Goal: Feedback & Contribution: Contribute content

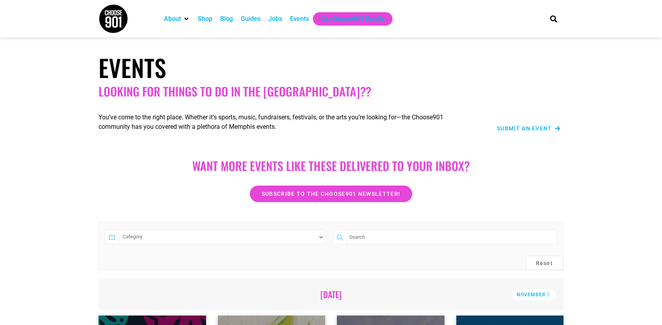
click at [523, 127] on span "Submit an Event" at bounding box center [524, 129] width 55 height 6
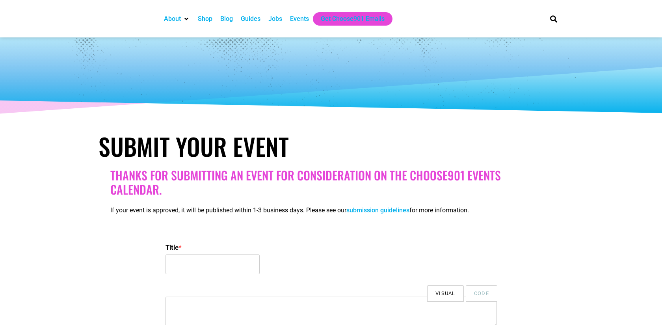
select select
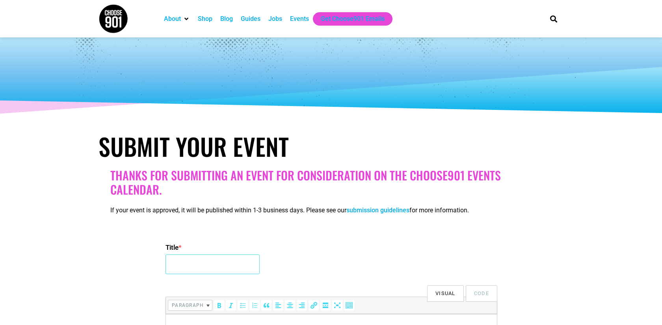
click at [204, 264] on input "Title *" at bounding box center [212, 265] width 94 height 20
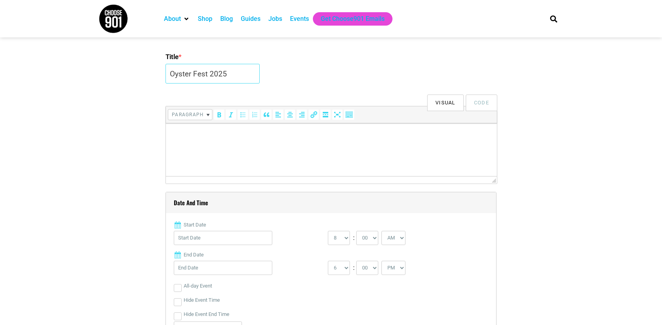
scroll to position [197, 0]
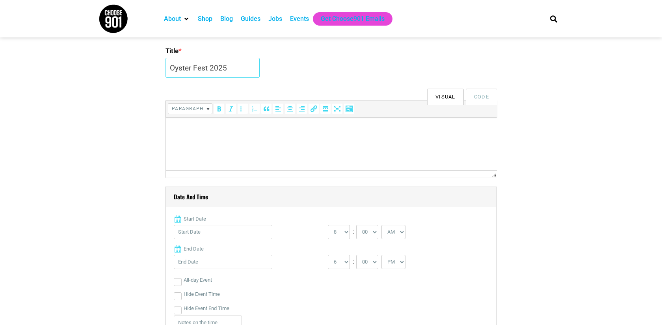
type input "Oyster Fest 2025"
click at [260, 133] on html at bounding box center [331, 128] width 331 height 22
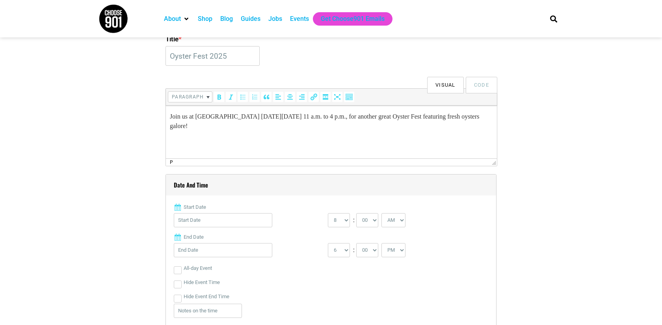
scroll to position [208, 0]
paste body
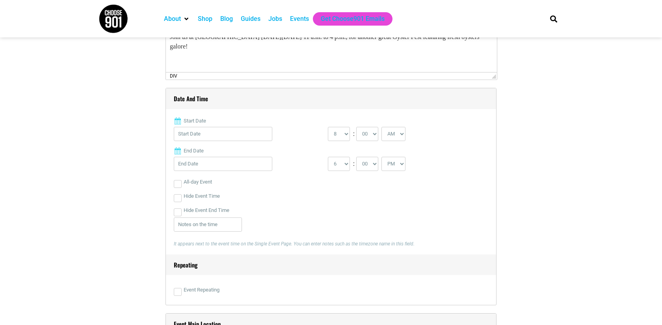
scroll to position [300, 0]
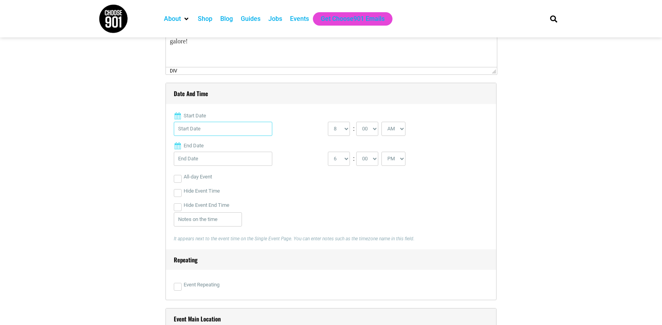
click at [212, 132] on input "Start Date" at bounding box center [223, 129] width 99 height 14
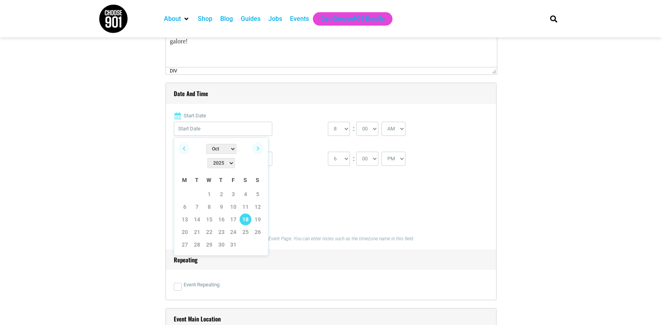
click at [246, 214] on link "18" at bounding box center [246, 220] width 12 height 12
type input "[DATE]"
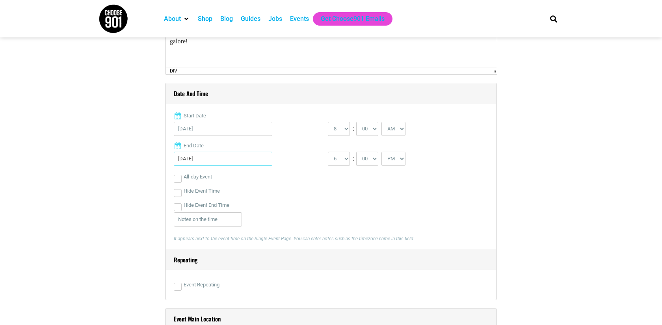
click at [232, 159] on input "[DATE]" at bounding box center [223, 159] width 99 height 14
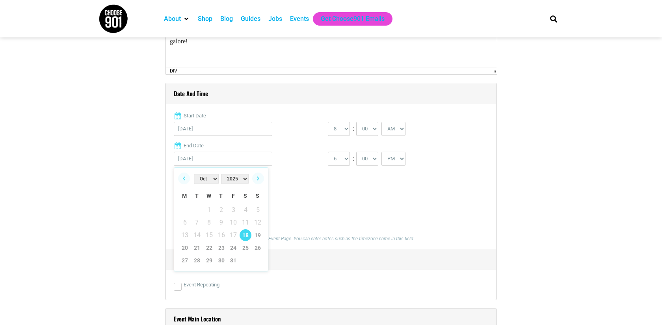
click at [244, 236] on link "18" at bounding box center [246, 235] width 12 height 12
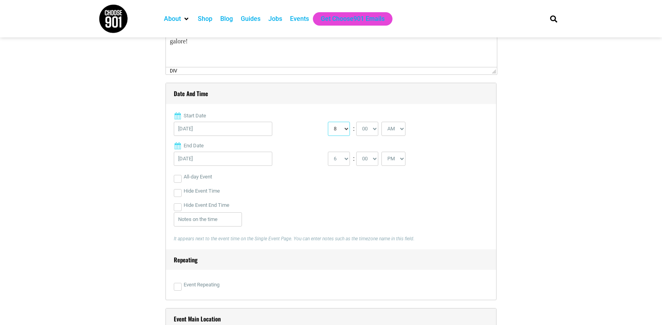
click at [345, 129] on select "0 1 2 3 4 5 6 7 8 9 10 11 12" at bounding box center [339, 129] width 22 height 14
select select "11"
click at [328, 122] on select "0 1 2 3 4 5 6 7 8 9 10 11 12" at bounding box center [339, 129] width 22 height 14
click at [341, 159] on select "1 2 3 4 5 6 7 8 9 10 11 12" at bounding box center [339, 159] width 22 height 14
select select "4"
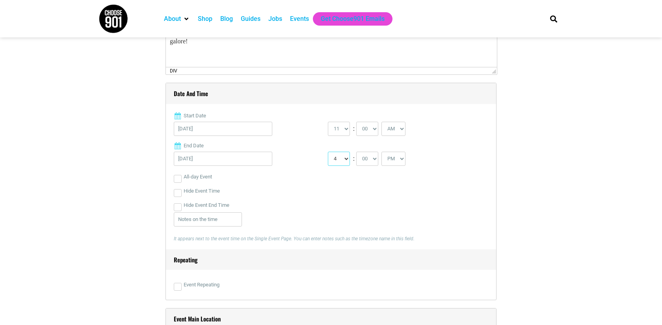
click at [328, 152] on select "1 2 3 4 5 6 7 8 9 10 11 12" at bounding box center [339, 159] width 22 height 14
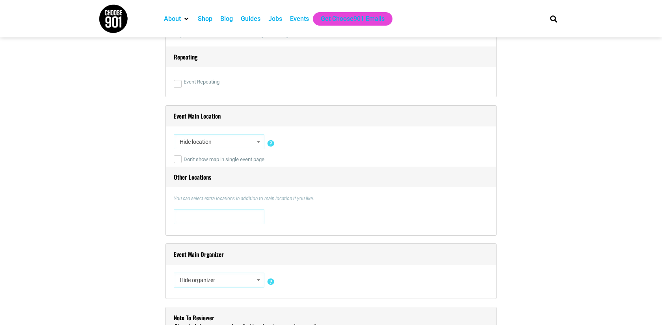
scroll to position [508, 0]
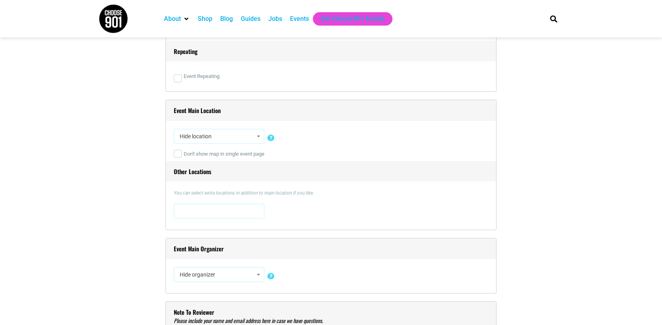
click at [226, 133] on span "Hide location" at bounding box center [219, 136] width 85 height 14
type input "Celt"
select select "1730"
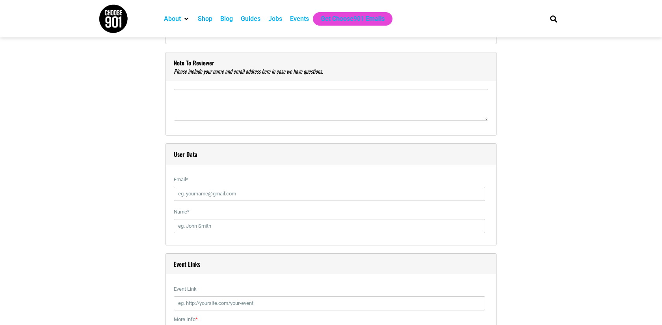
scroll to position [763, 0]
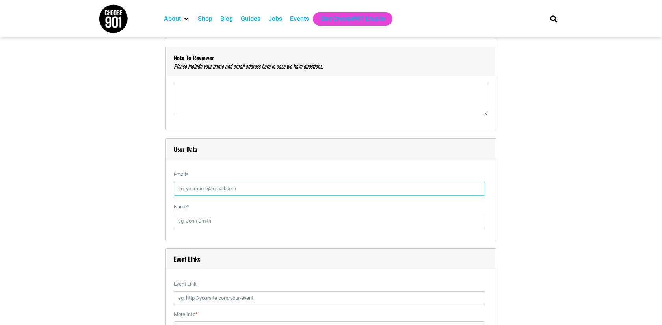
click at [253, 185] on input "Email *" at bounding box center [329, 189] width 311 height 14
type input "[PERSON_NAME][EMAIL_ADDRESS][DOMAIN_NAME]"
type input "[PERSON_NAME]"
paste input "[URL][DOMAIN_NAME]"
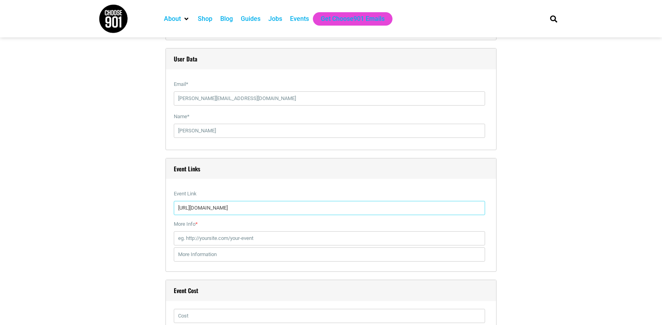
scroll to position [852, 0]
type input "[URL][DOMAIN_NAME]"
click at [261, 241] on input "More Info *" at bounding box center [329, 239] width 311 height 14
click at [190, 210] on input "[URL][DOMAIN_NAME]" at bounding box center [329, 209] width 311 height 14
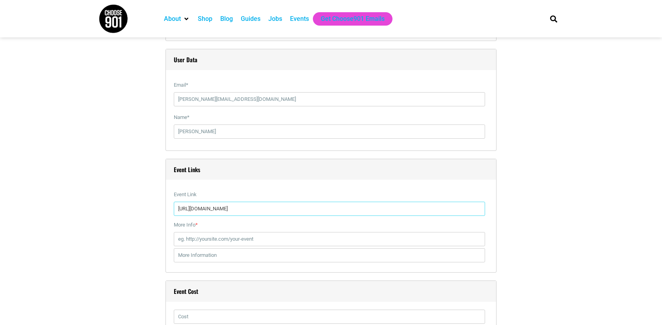
click at [190, 210] on input "[URL][DOMAIN_NAME]" at bounding box center [329, 209] width 311 height 14
click at [223, 238] on input "More Info *" at bounding box center [329, 239] width 311 height 14
paste input "[URL][DOMAIN_NAME]"
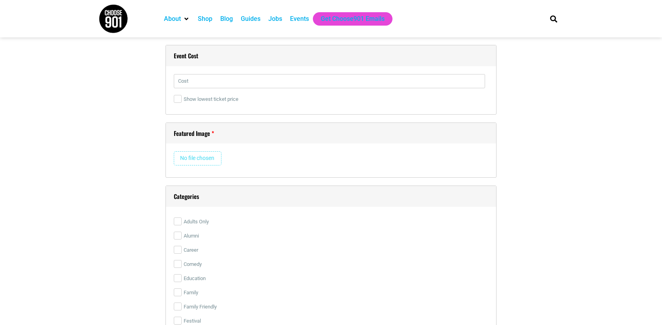
scroll to position [1086, 0]
type input "[URL][DOMAIN_NAME]"
click at [208, 156] on input "file" at bounding box center [198, 160] width 48 height 14
type input "C:\fakepath\Oyster Fest 2025 Headers.png"
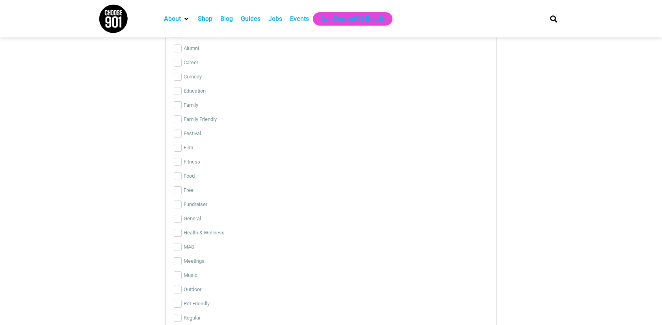
scroll to position [1457, 0]
click at [178, 175] on input "Food" at bounding box center [178, 174] width 8 height 8
checkbox input "true"
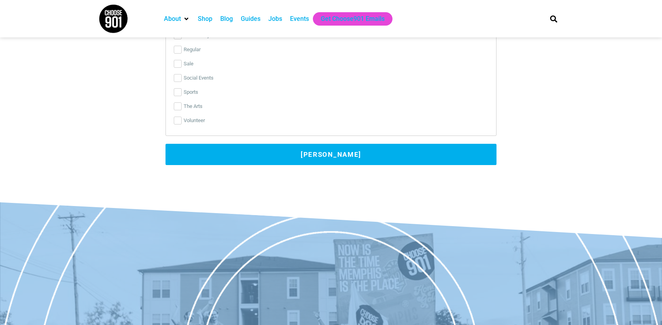
scroll to position [1724, 0]
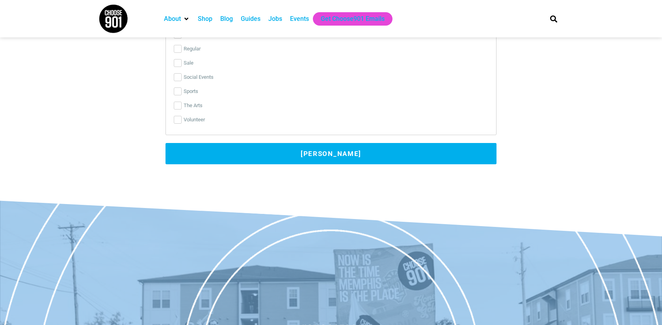
click at [339, 152] on button "[PERSON_NAME]" at bounding box center [330, 153] width 331 height 21
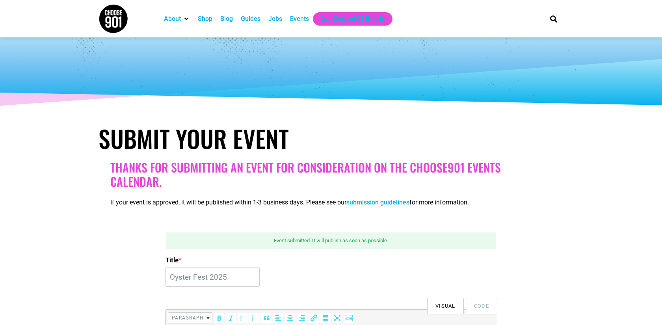
scroll to position [0, 0]
